Goal: Task Accomplishment & Management: Complete application form

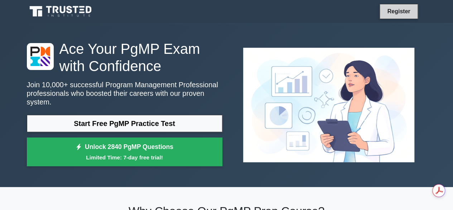
click at [389, 11] on link "Register" at bounding box center [399, 11] width 32 height 9
